Goal: Check status

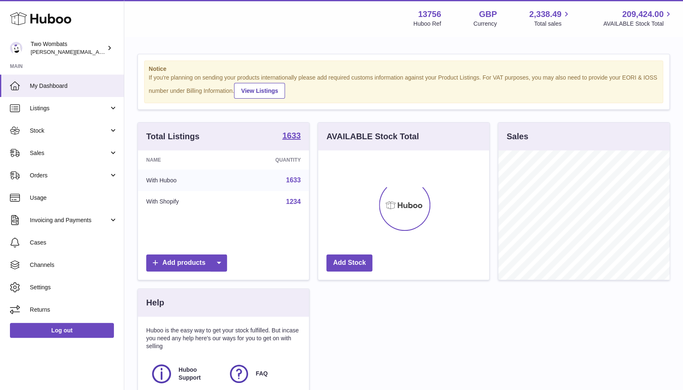
scroll to position [129, 171]
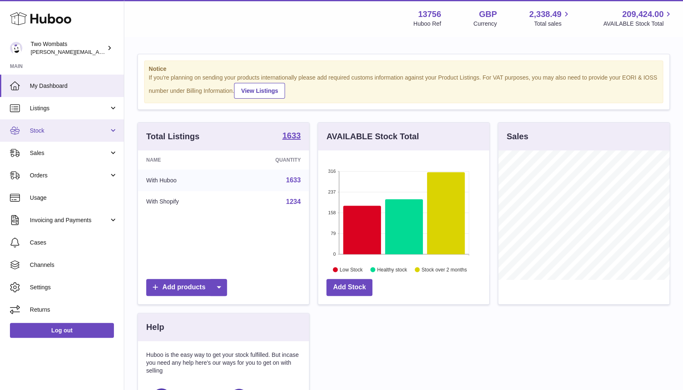
click at [111, 127] on link "Stock" at bounding box center [62, 130] width 124 height 22
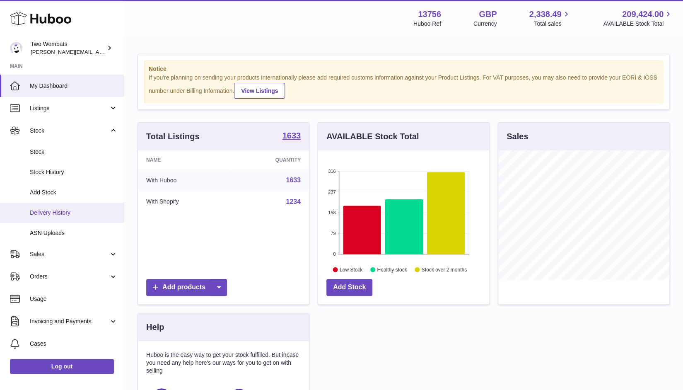
click at [68, 214] on span "Delivery History" at bounding box center [74, 213] width 88 height 8
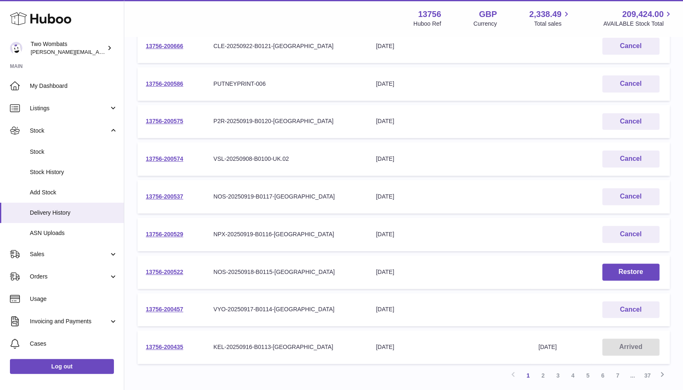
scroll to position [241, 0]
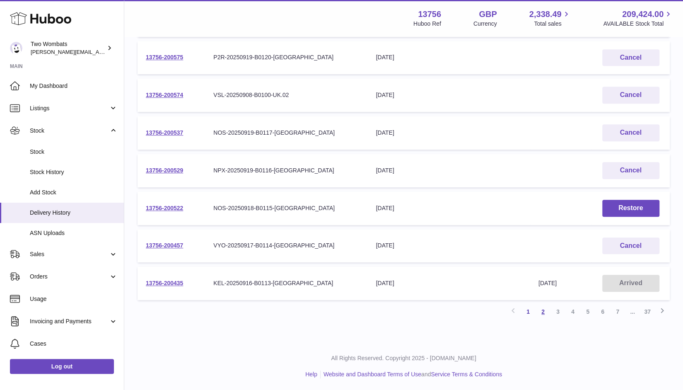
click at [544, 310] on link "2" at bounding box center [542, 311] width 15 height 15
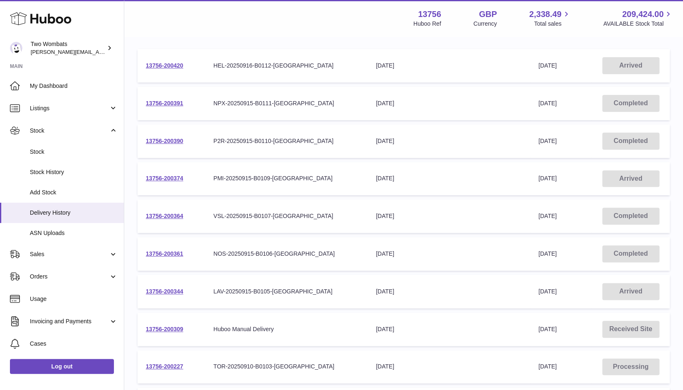
scroll to position [241, 0]
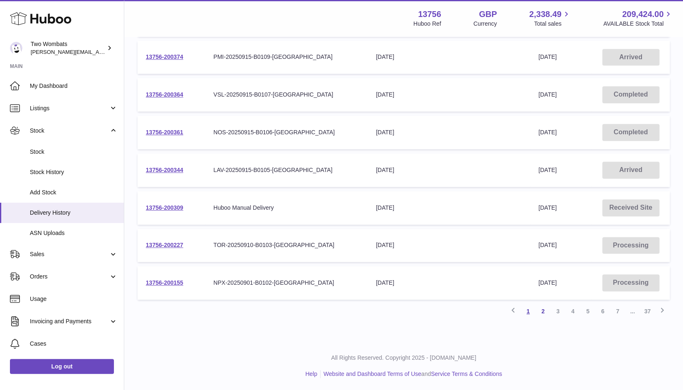
click at [528, 308] on link "1" at bounding box center [528, 311] width 15 height 15
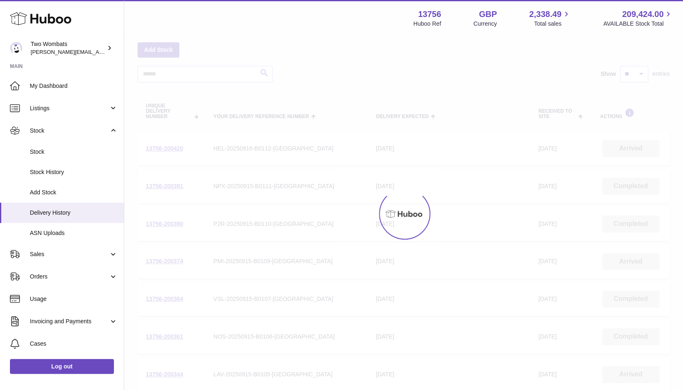
scroll to position [241, 0]
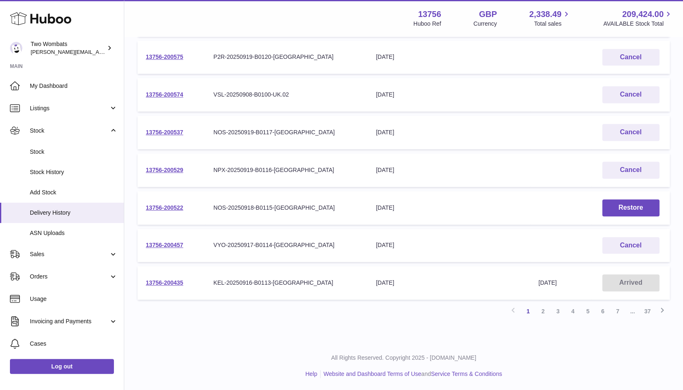
click at [153, 287] on td "13756-200435" at bounding box center [171, 283] width 68 height 34
click at [156, 283] on link "13756-200435" at bounding box center [164, 282] width 37 height 7
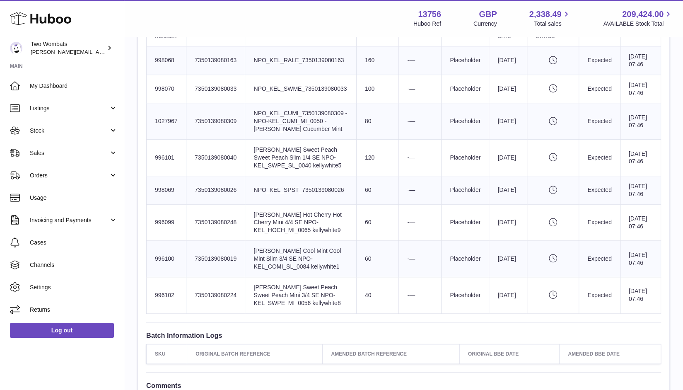
scroll to position [420, 0]
